Goal: Navigation & Orientation: Go to known website

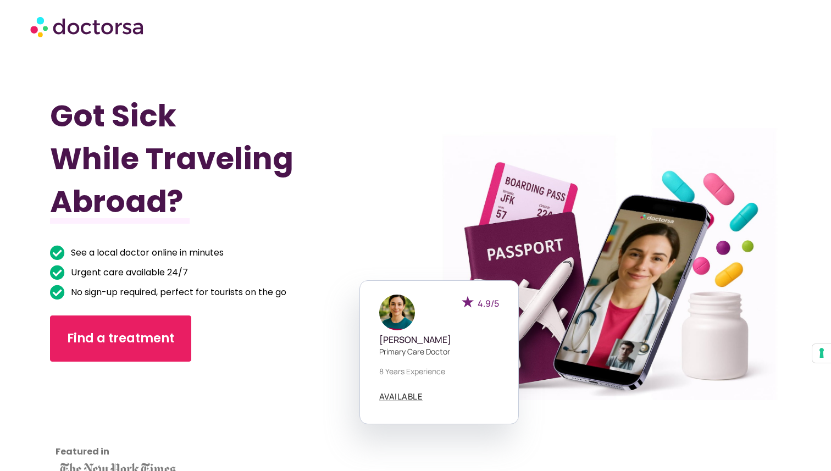
click at [88, 22] on img at bounding box center [87, 26] width 115 height 33
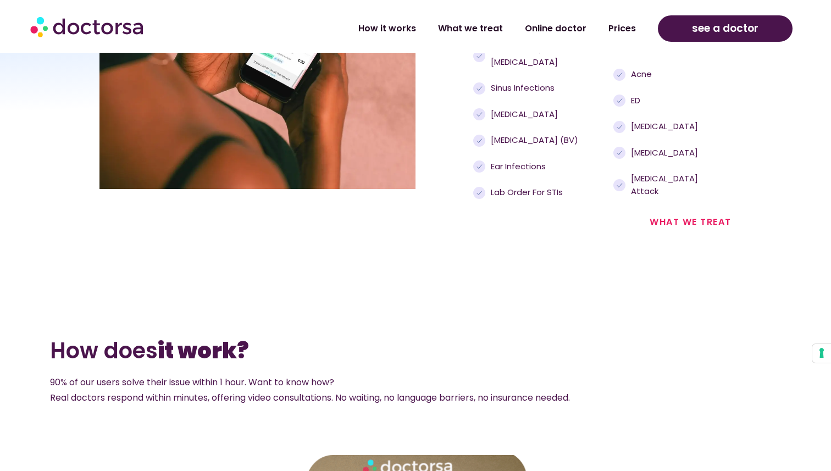
scroll to position [1364, 0]
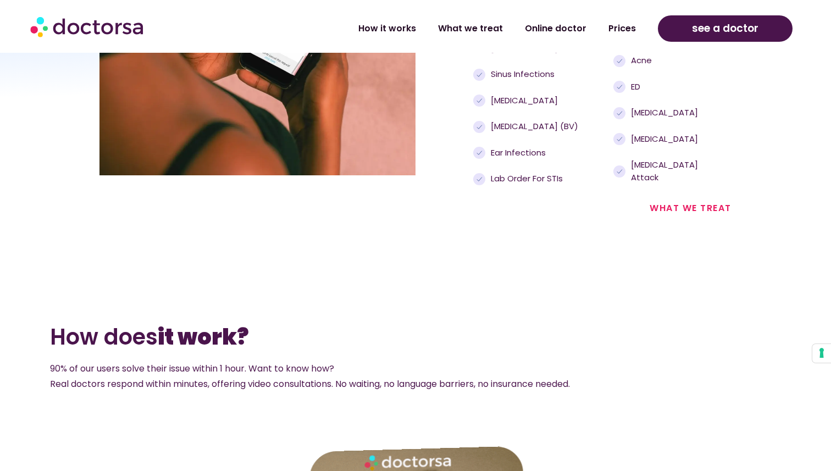
click at [105, 30] on img at bounding box center [87, 26] width 115 height 33
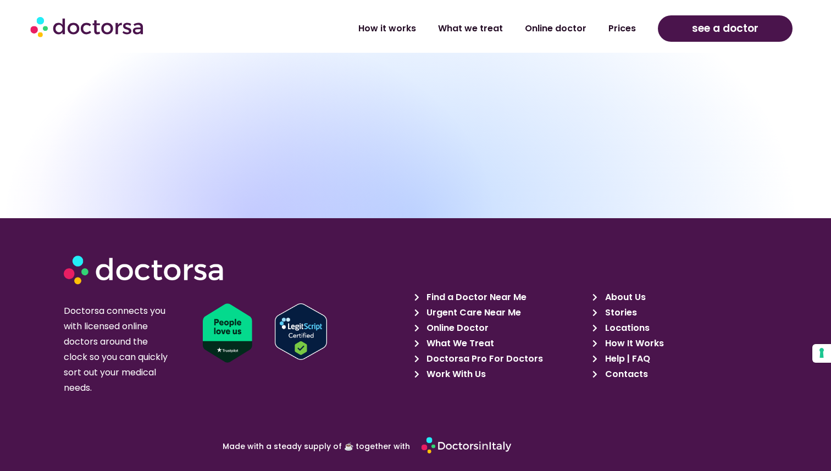
scroll to position [3797, 0]
